Goal: Task Accomplishment & Management: Use online tool/utility

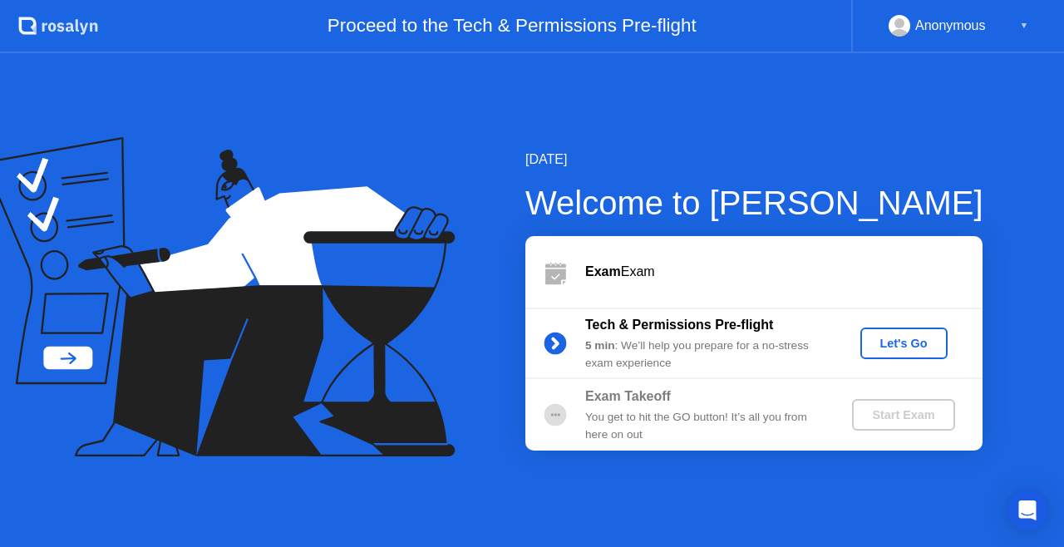
click at [880, 332] on button "Let's Go" at bounding box center [903, 344] width 87 height 32
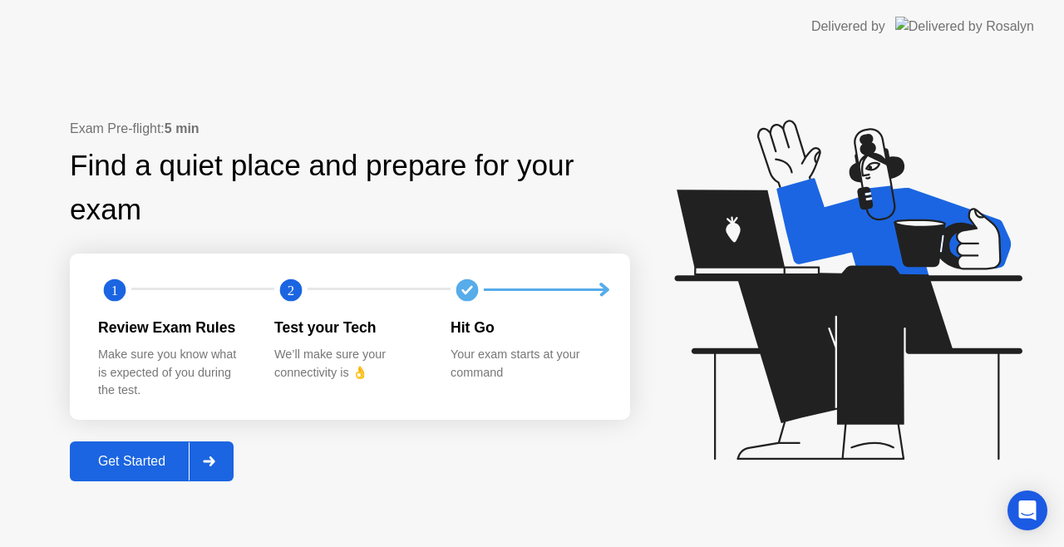
click at [149, 462] on div "Get Started" at bounding box center [132, 461] width 114 height 15
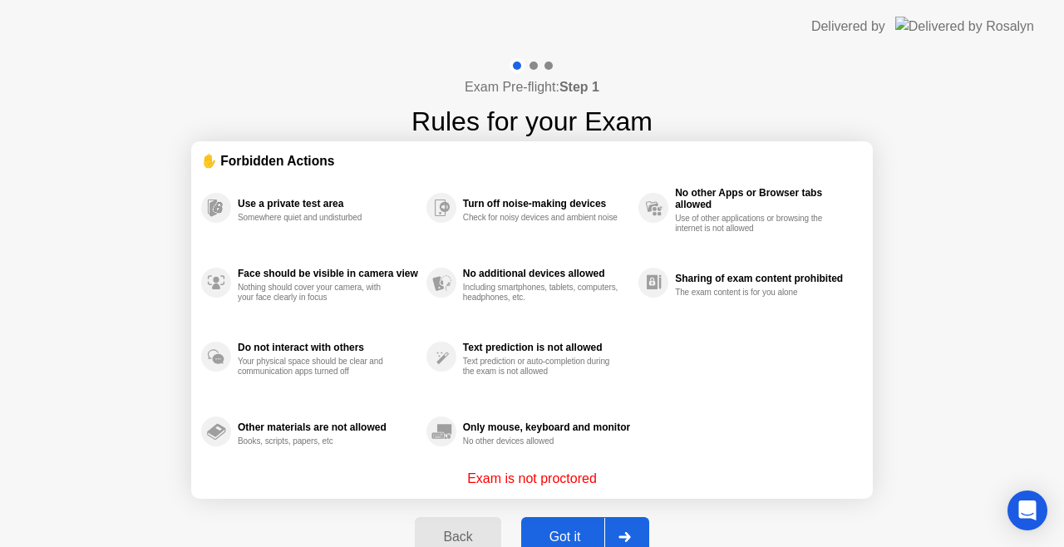
click at [554, 532] on div "Got it" at bounding box center [565, 537] width 78 height 15
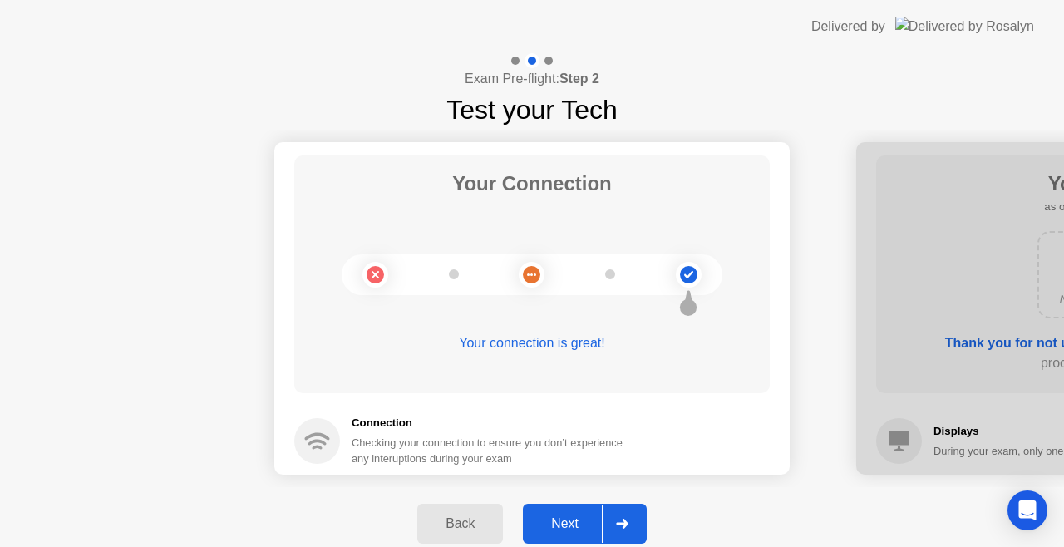
click at [569, 524] on div "Next" at bounding box center [565, 523] width 74 height 15
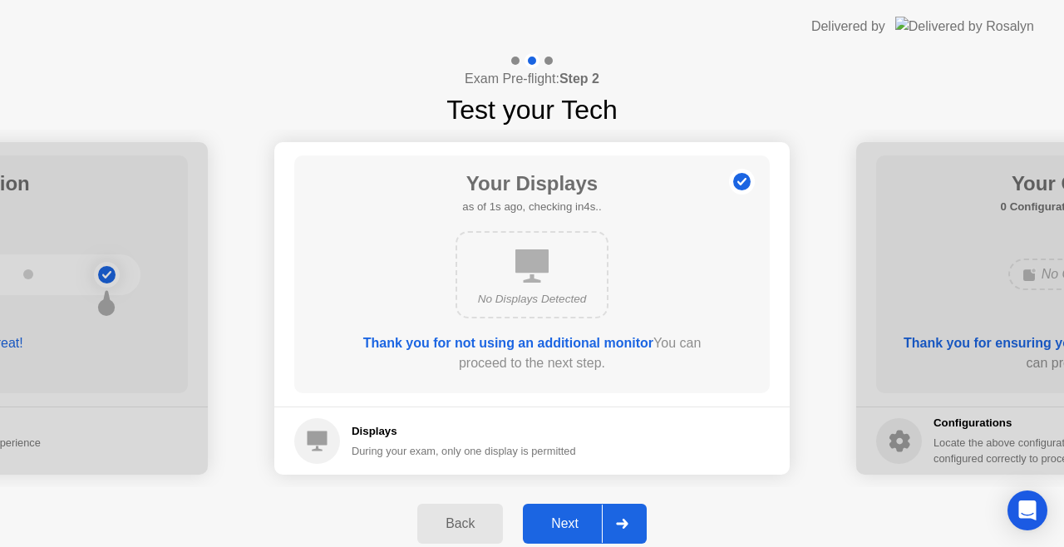
click at [569, 524] on div "Next" at bounding box center [565, 523] width 74 height 15
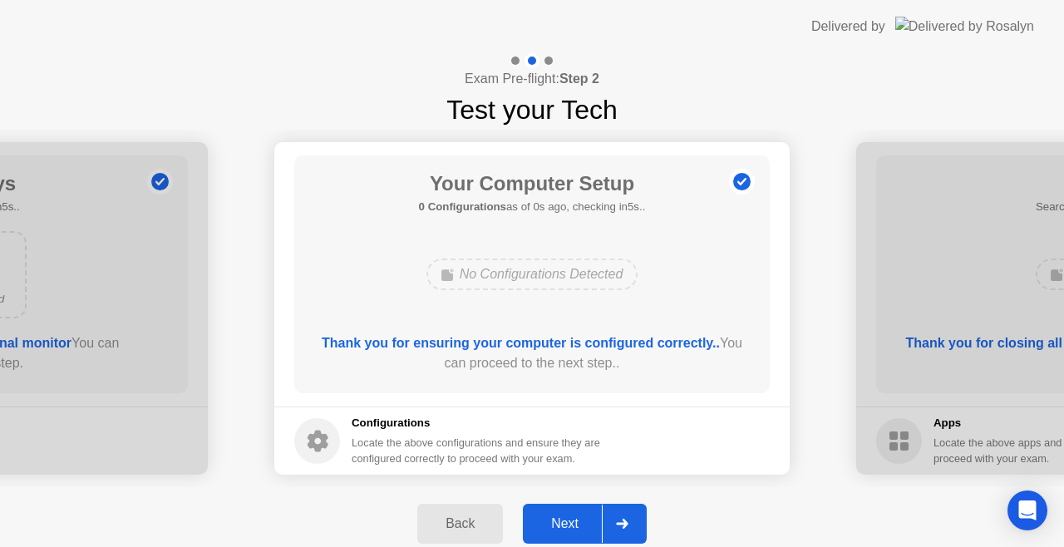
click at [569, 524] on div "Next" at bounding box center [565, 523] width 74 height 15
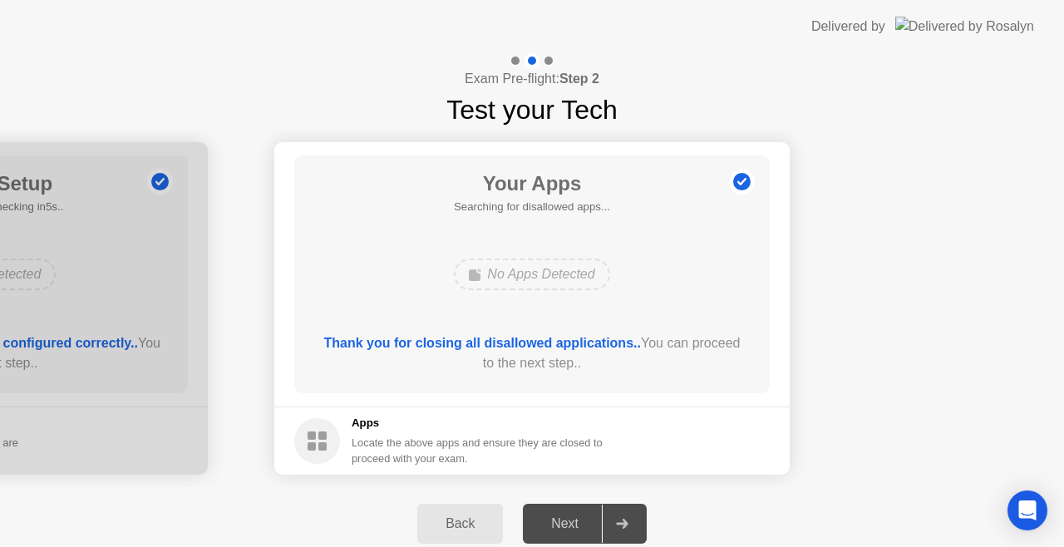
click at [582, 529] on div "Next" at bounding box center [565, 523] width 74 height 15
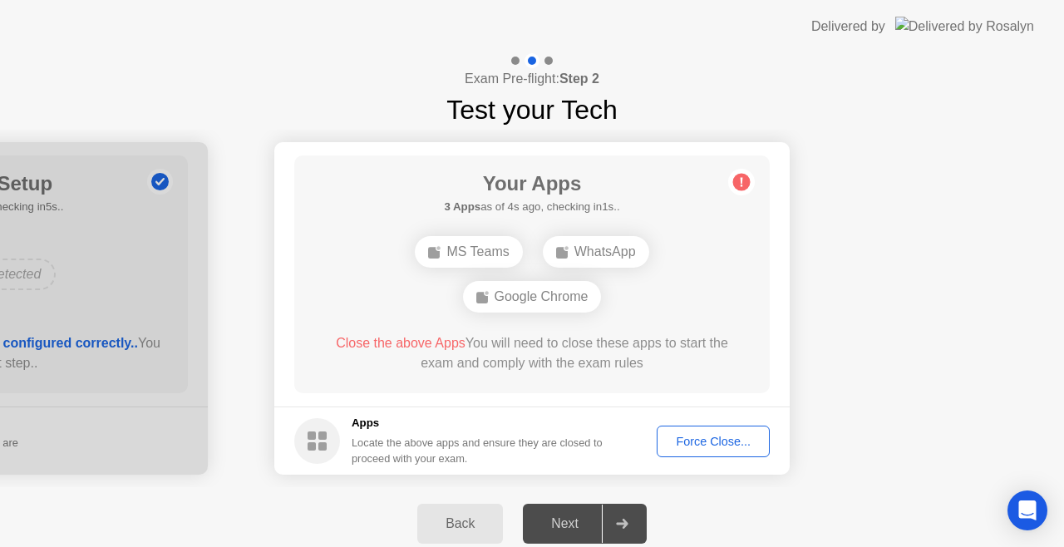
click at [676, 437] on div "Force Close..." at bounding box center [713, 441] width 101 height 13
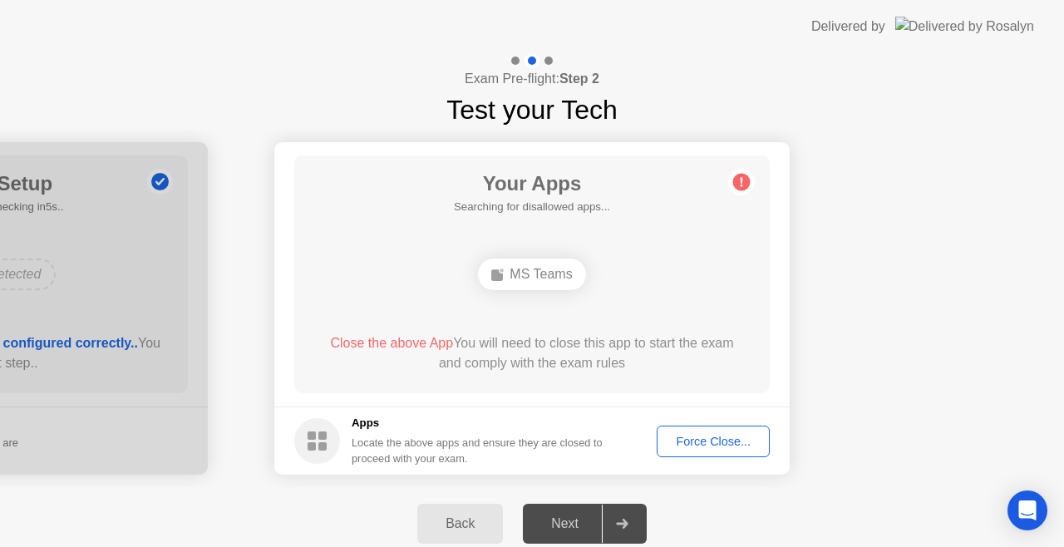
click at [711, 438] on div "Force Close..." at bounding box center [713, 441] width 101 height 13
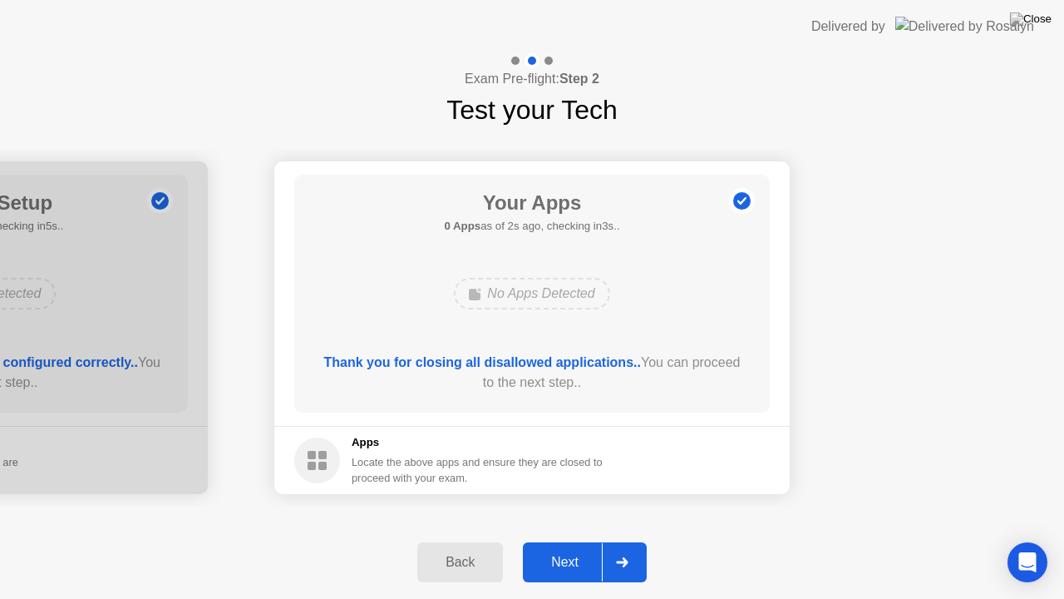
click at [630, 546] on div at bounding box center [622, 562] width 40 height 38
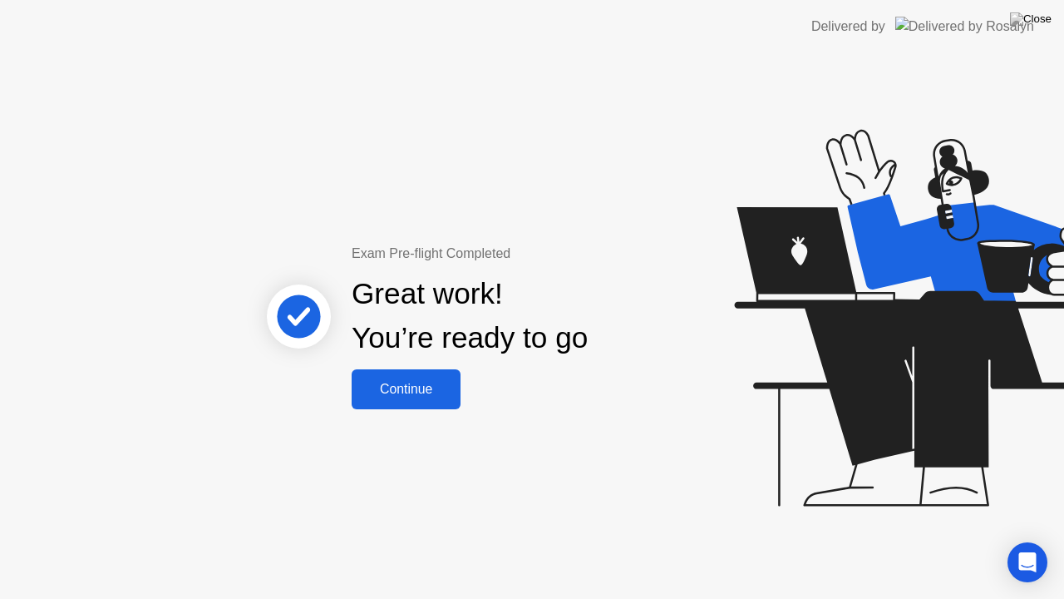
click at [387, 382] on div "Continue" at bounding box center [406, 389] width 99 height 15
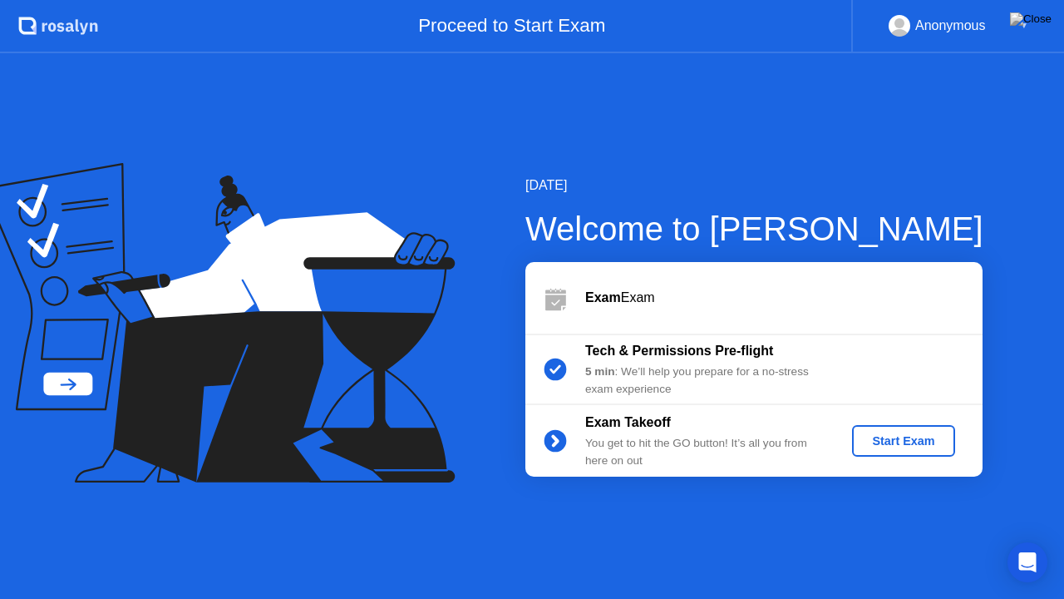
click at [878, 442] on div "Start Exam" at bounding box center [903, 440] width 89 height 13
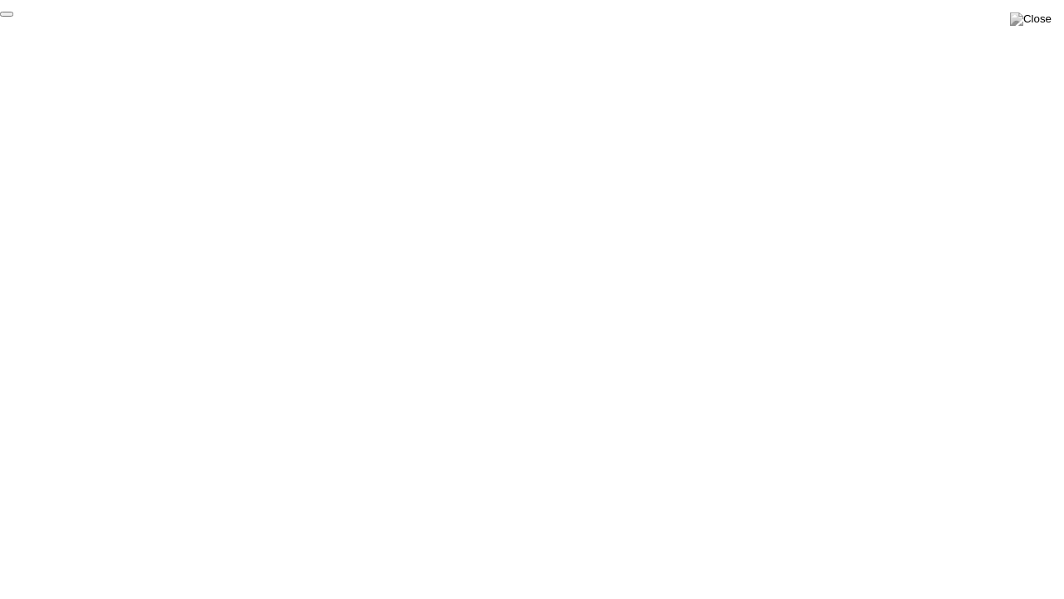
click div "End Proctoring Session"
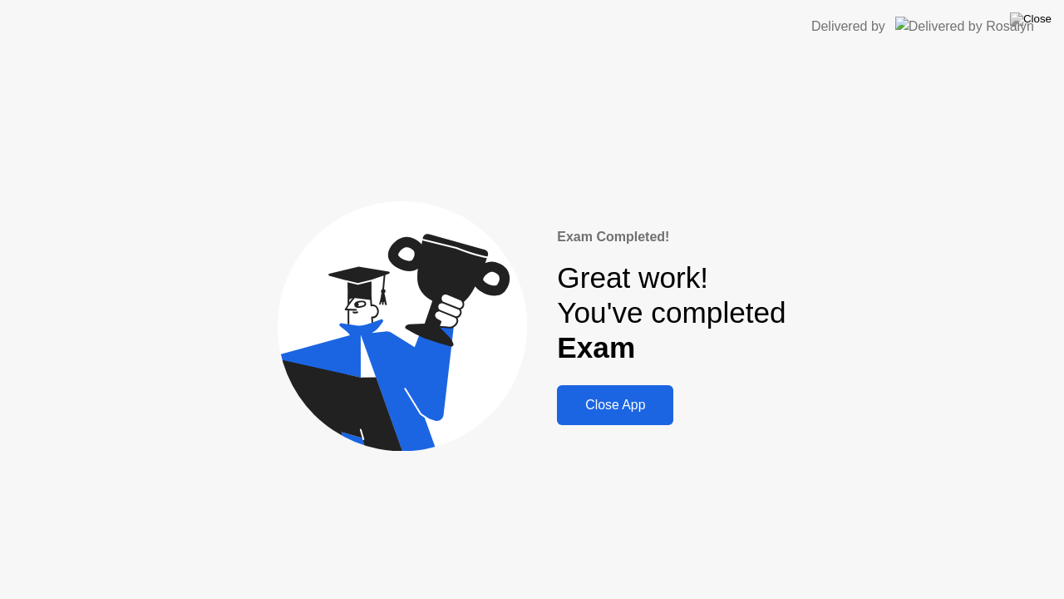
click at [645, 412] on div "Close App" at bounding box center [615, 404] width 106 height 15
